Goal: Task Accomplishment & Management: Manage account settings

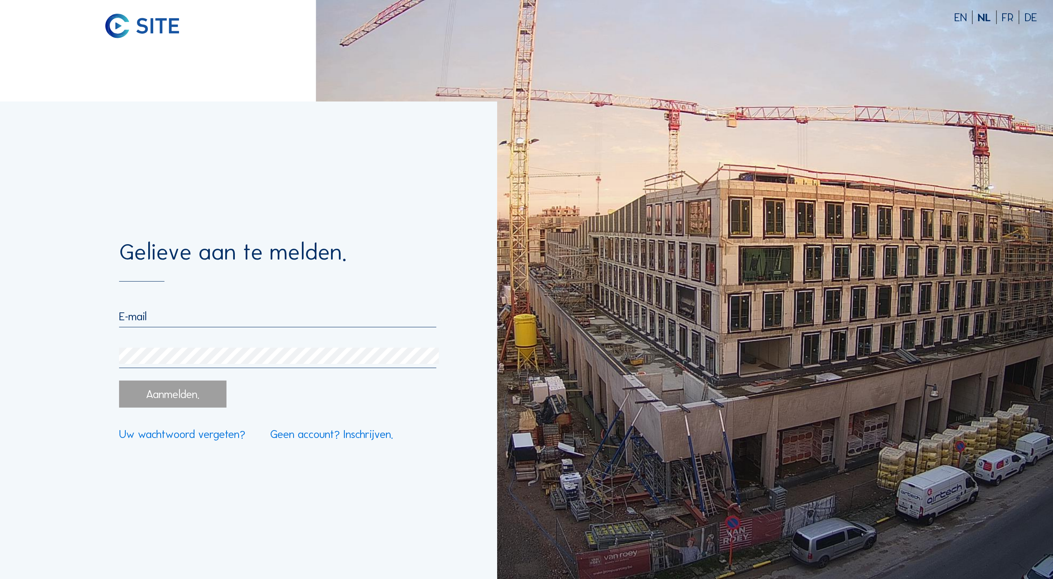
click at [130, 320] on input "email" at bounding box center [278, 317] width 318 height 14
type input "t"
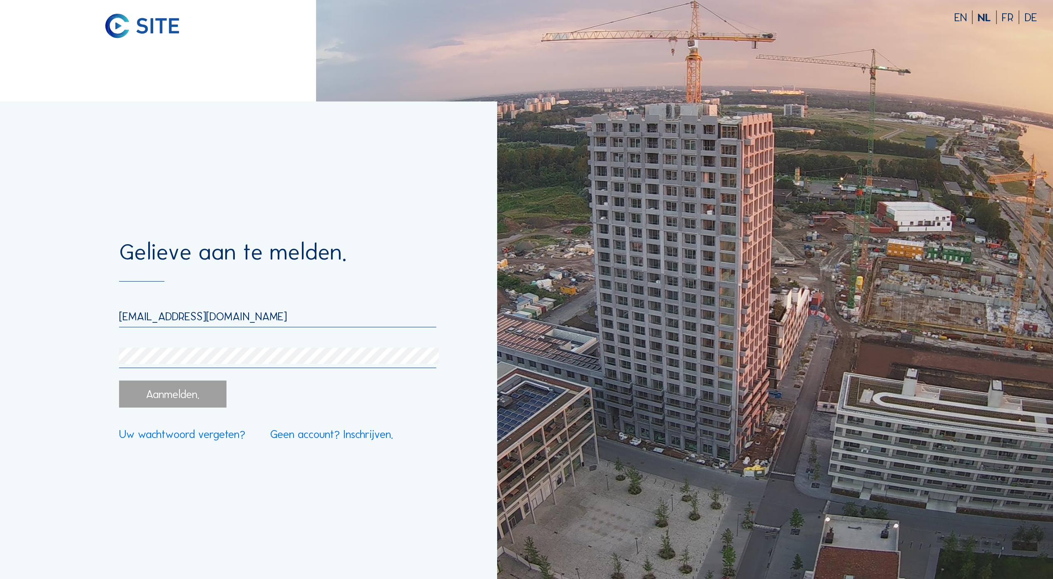
click at [187, 398] on div "Aanmelden." at bounding box center [172, 394] width 107 height 27
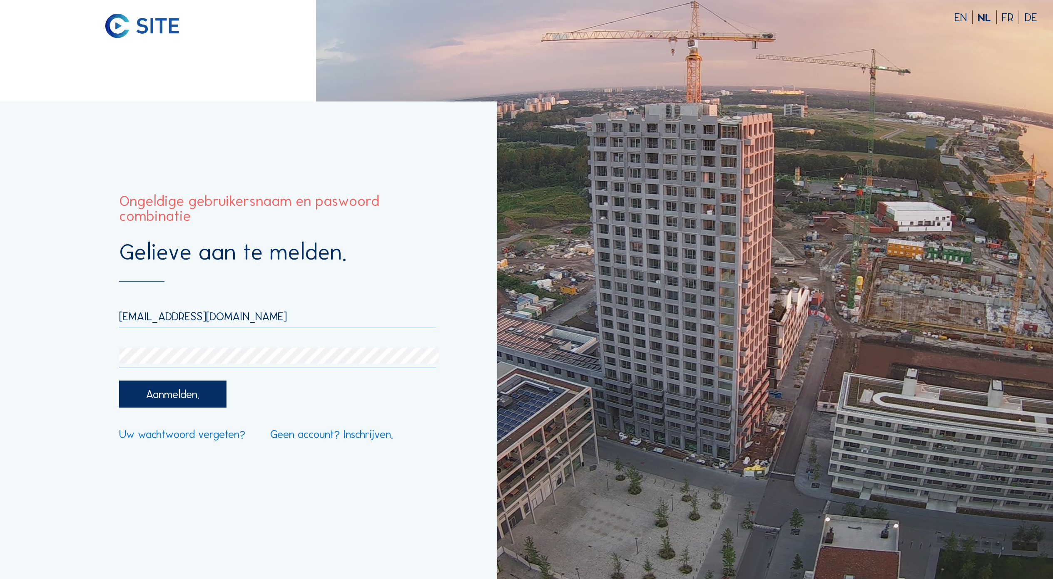
drag, startPoint x: 352, startPoint y: 323, endPoint x: 94, endPoint y: 311, distance: 257.9
click at [94, 311] on div "Gelieve aan te melden. [EMAIL_ADDRESS][DOMAIN_NAME] Aanmelden. Uw wachtwoord ve…" at bounding box center [248, 341] width 497 height 478
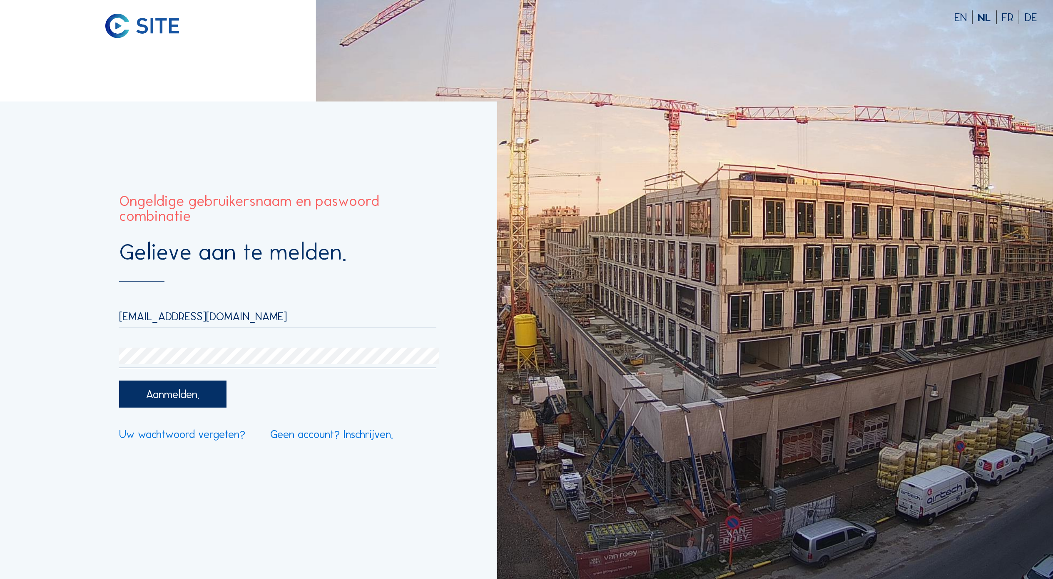
drag, startPoint x: 329, startPoint y: 321, endPoint x: 17, endPoint y: 299, distance: 312.5
click at [17, 299] on div "Gelieve aan te melden. [EMAIL_ADDRESS][DOMAIN_NAME] Aanmelden. Uw wachtwoord ve…" at bounding box center [248, 341] width 497 height 478
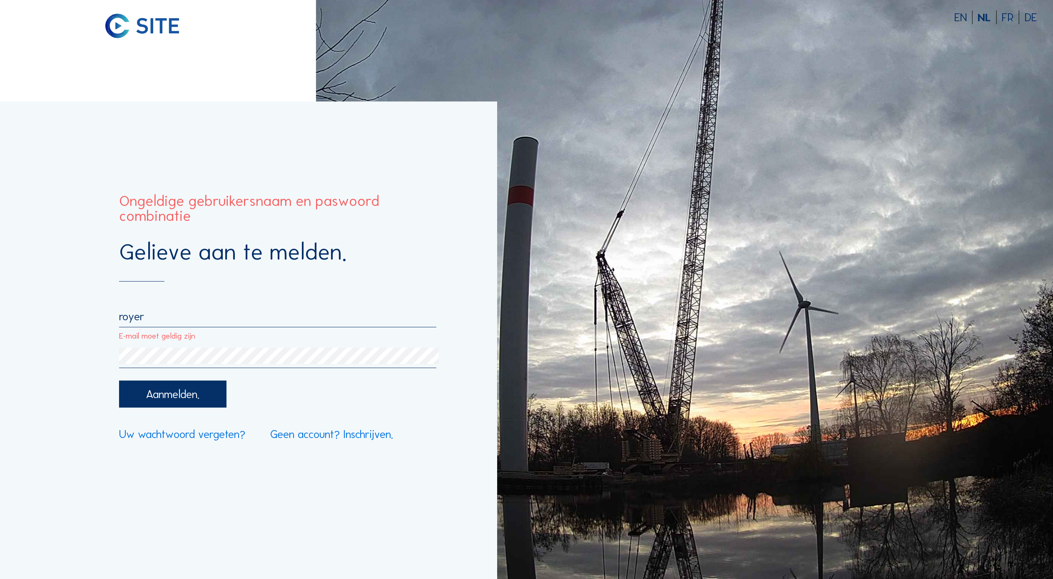
click at [146, 322] on input "royer" at bounding box center [278, 317] width 318 height 14
drag, startPoint x: 336, startPoint y: 317, endPoint x: -84, endPoint y: 312, distance: 420.8
click at [0, 312] on html "EN NL FR DE Gelieve aan te melden. [EMAIL_ADDRESS][DOMAIN_NAME] Aanmelden. Uw w…" at bounding box center [526, 289] width 1053 height 579
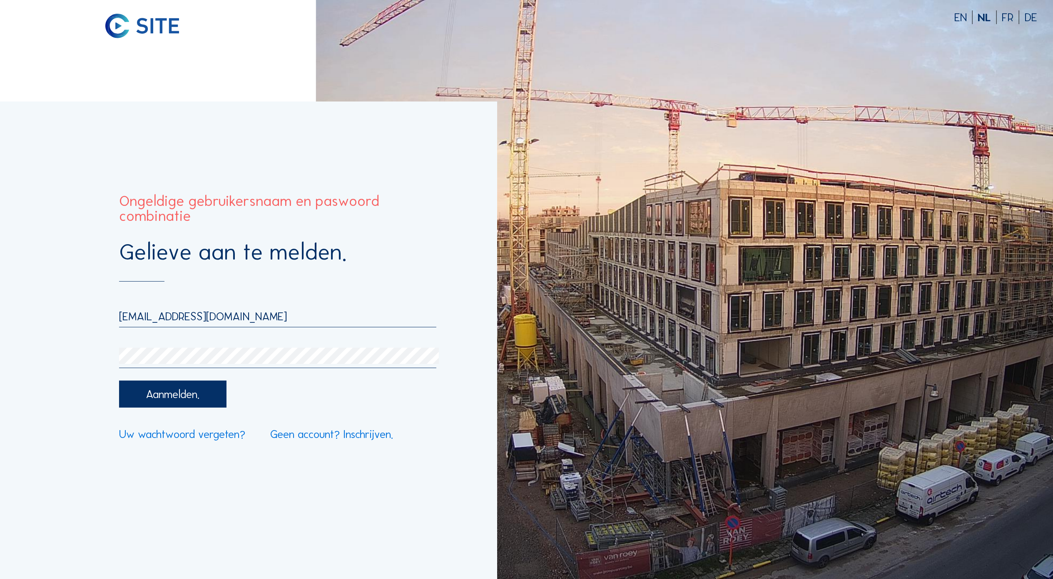
drag, startPoint x: 286, startPoint y: 315, endPoint x: 77, endPoint y: 312, distance: 208.9
click at [77, 312] on div "Gelieve aan te melden. [EMAIL_ADDRESS][DOMAIN_NAME] Aanmelden. Uw wachtwoord ve…" at bounding box center [248, 341] width 497 height 478
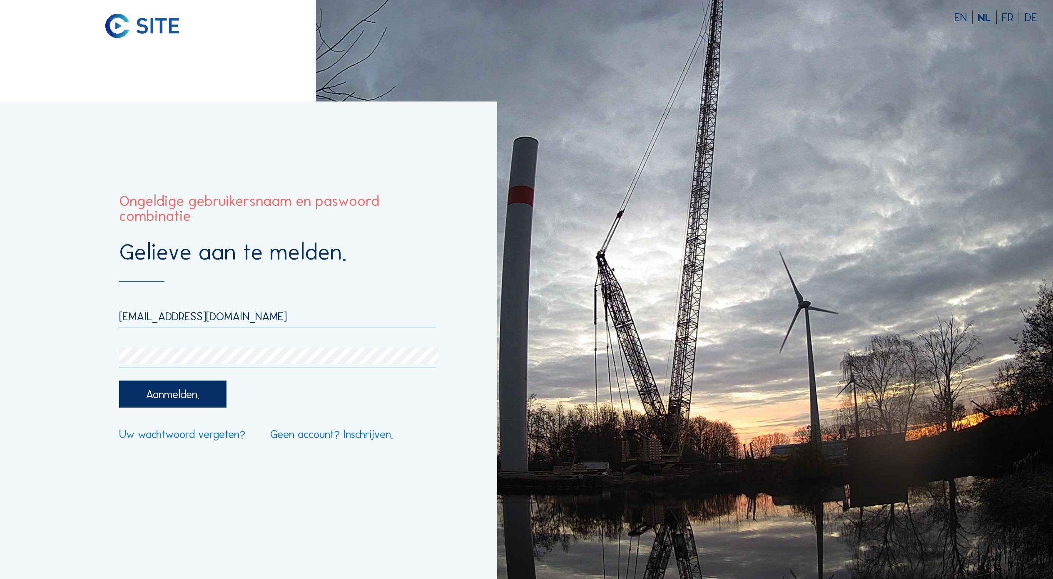
drag, startPoint x: 330, startPoint y: 317, endPoint x: 12, endPoint y: 299, distance: 317.6
click at [12, 299] on div "Gelieve aan te melden. [EMAIL_ADDRESS][DOMAIN_NAME] Aanmelden. Uw wachtwoord ve…" at bounding box center [248, 341] width 497 height 478
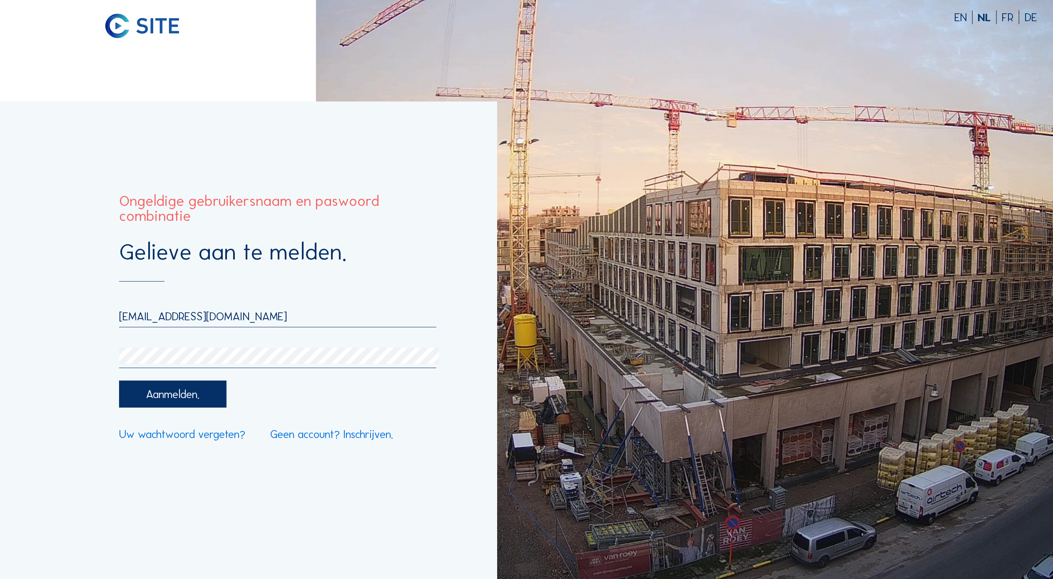
type input "[EMAIL_ADDRESS][DOMAIN_NAME]"
click at [75, 357] on div "Gelieve aan te melden. [EMAIL_ADDRESS][DOMAIN_NAME] Aanmelden. Uw wachtwoord ve…" at bounding box center [248, 341] width 497 height 478
click at [142, 395] on div "Aanmelden." at bounding box center [172, 394] width 107 height 27
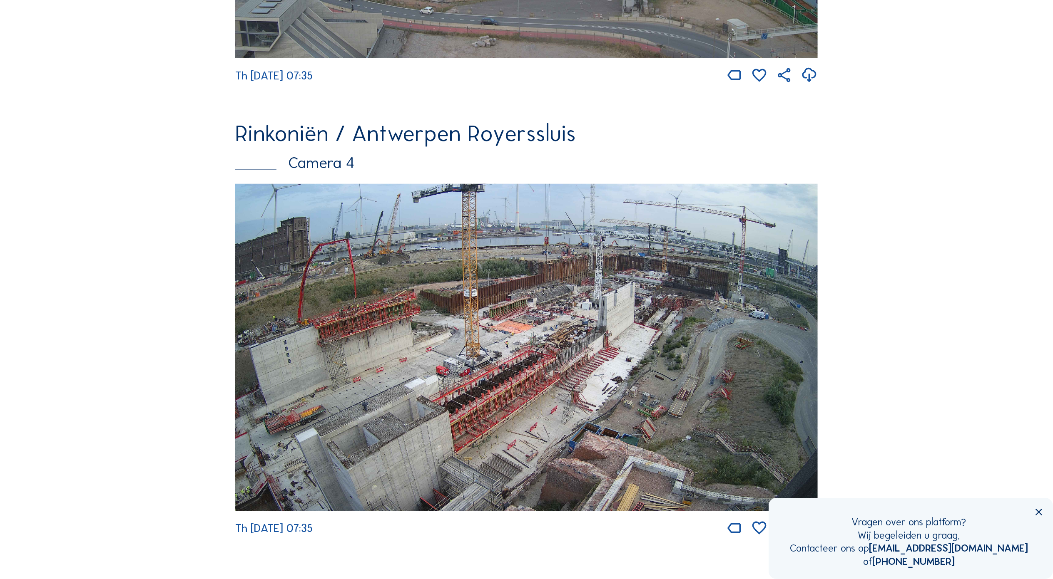
scroll to position [1387, 0]
